Goal: Task Accomplishment & Management: Complete application form

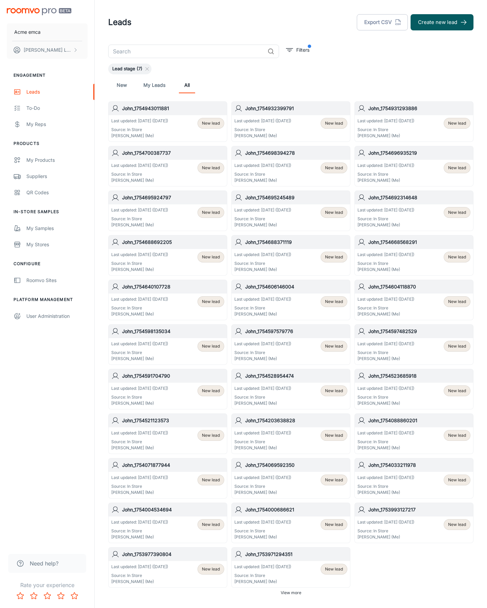
click at [442, 22] on button "Create new lead" at bounding box center [441, 22] width 63 height 16
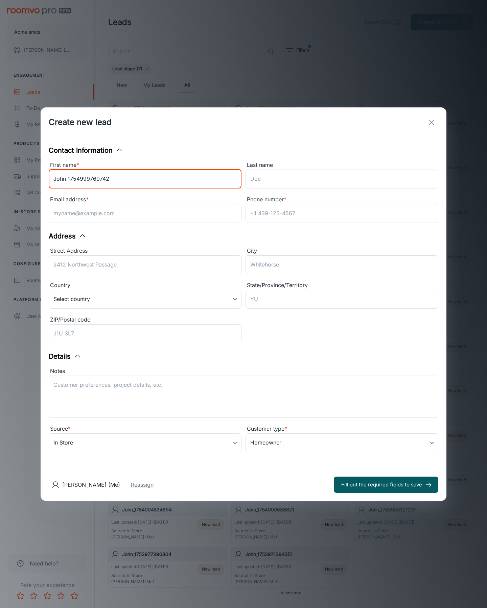
type input "John_1754999769742"
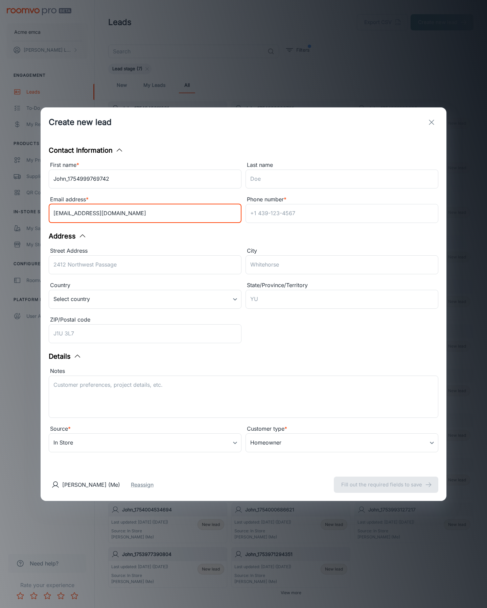
type input "[EMAIL_ADDRESS][DOMAIN_NAME]"
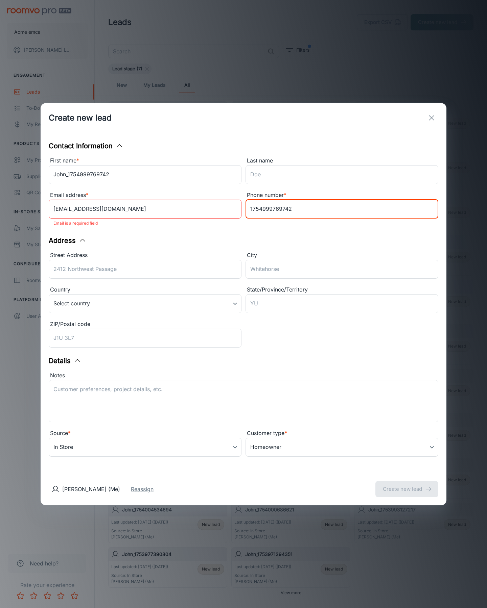
type input "1754999769742"
click at [406, 485] on button "Create new lead" at bounding box center [406, 489] width 63 height 16
